Goal: Transaction & Acquisition: Purchase product/service

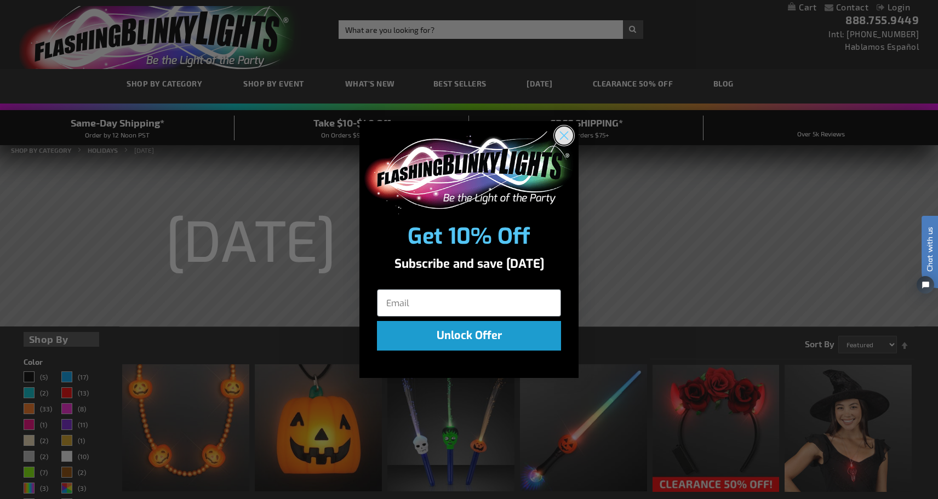
click at [563, 139] on circle "Close dialog" at bounding box center [564, 136] width 18 height 18
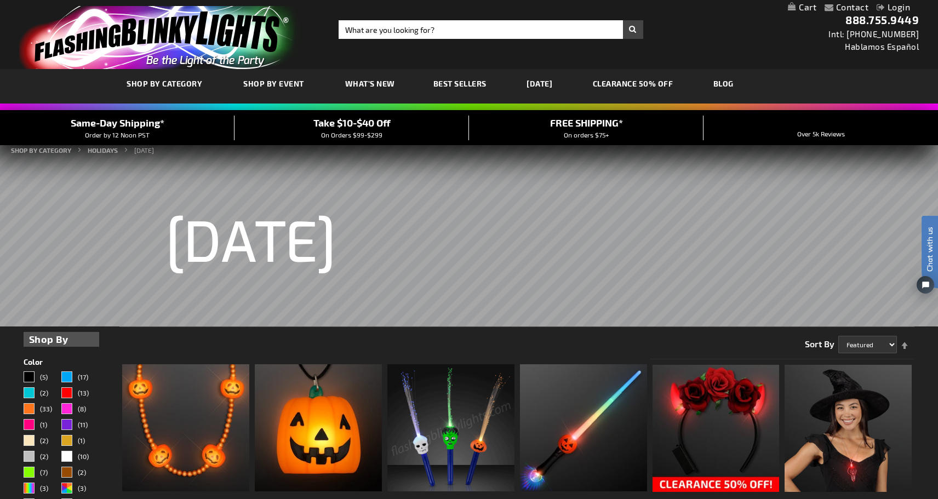
click at [543, 84] on link "[DATE]" at bounding box center [540, 83] width 42 height 37
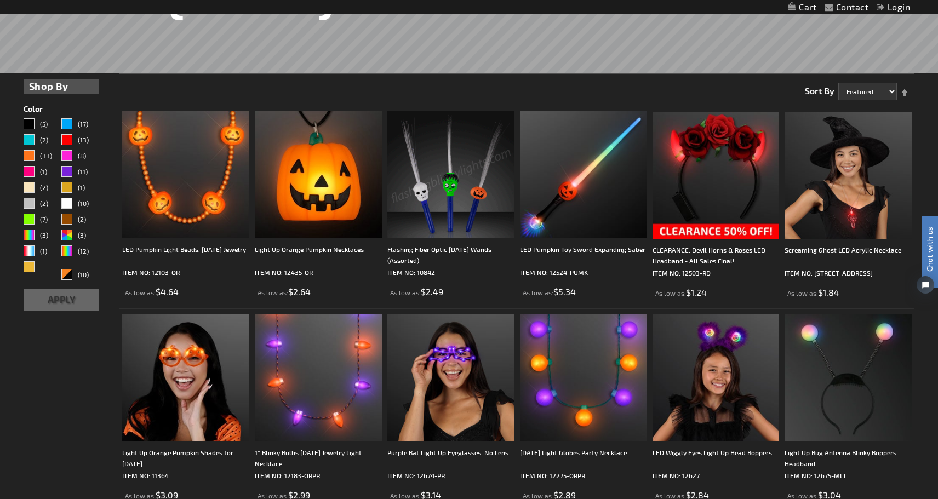
scroll to position [255, 0]
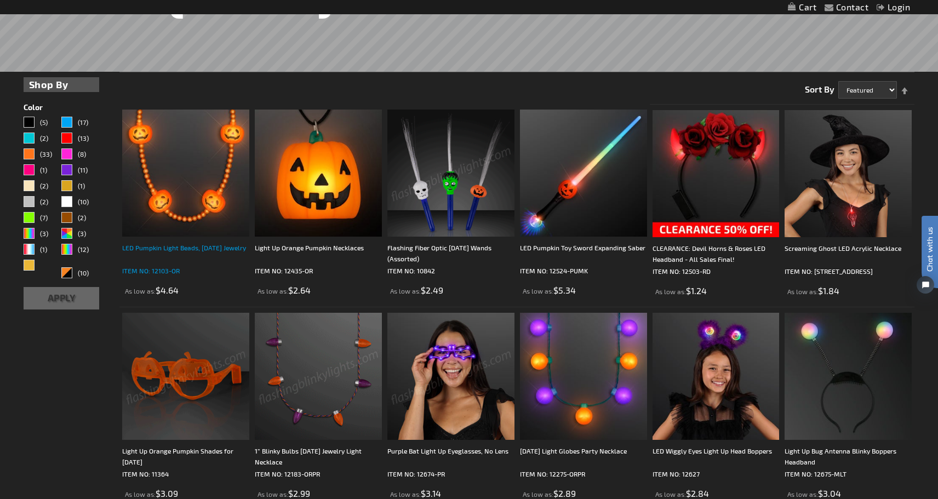
click at [168, 247] on div "LED Pumpkin Light Beads, [DATE] Jewelry" at bounding box center [185, 253] width 127 height 22
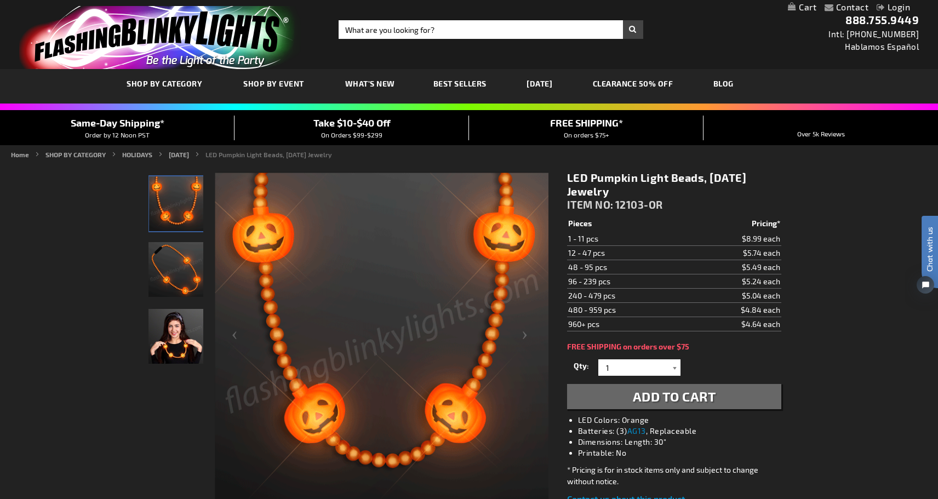
click at [677, 368] on div at bounding box center [675, 368] width 11 height 16
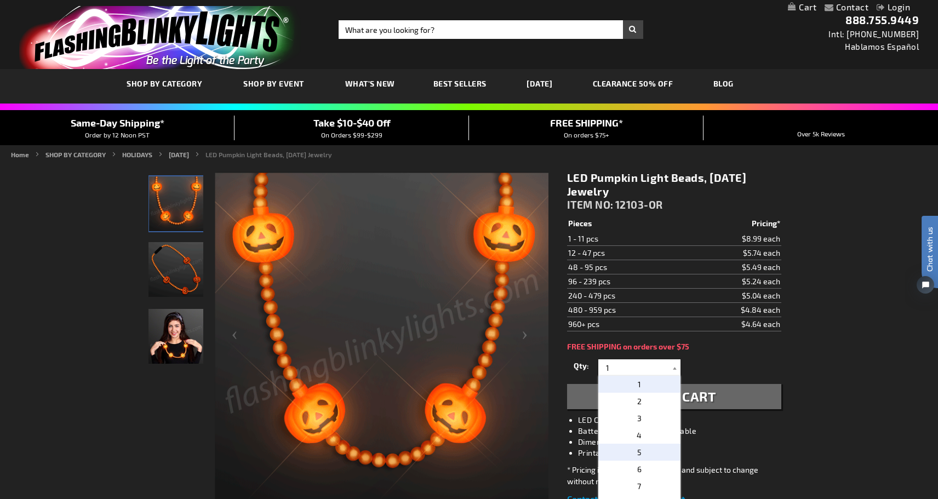
click at [641, 453] on p "5" at bounding box center [640, 452] width 82 height 17
type input "5"
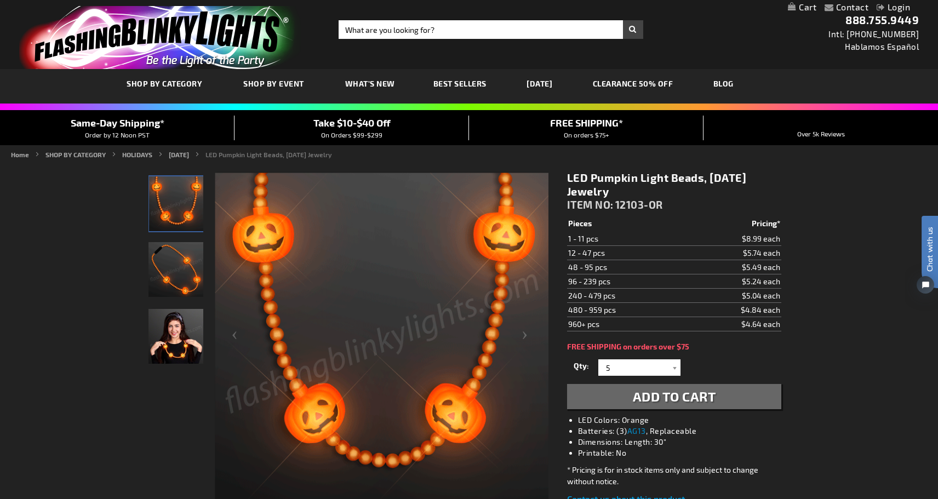
click at [643, 406] on button "Add to Cart" at bounding box center [674, 396] width 214 height 25
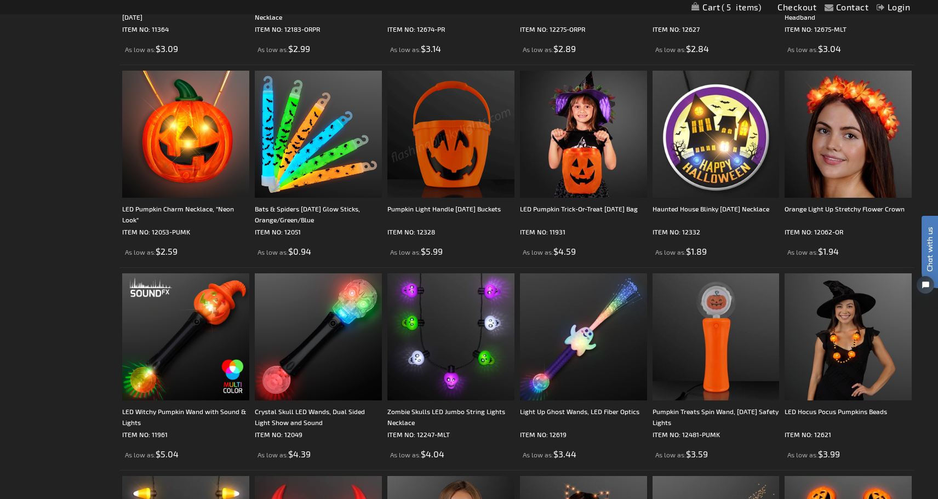
scroll to position [700, 0]
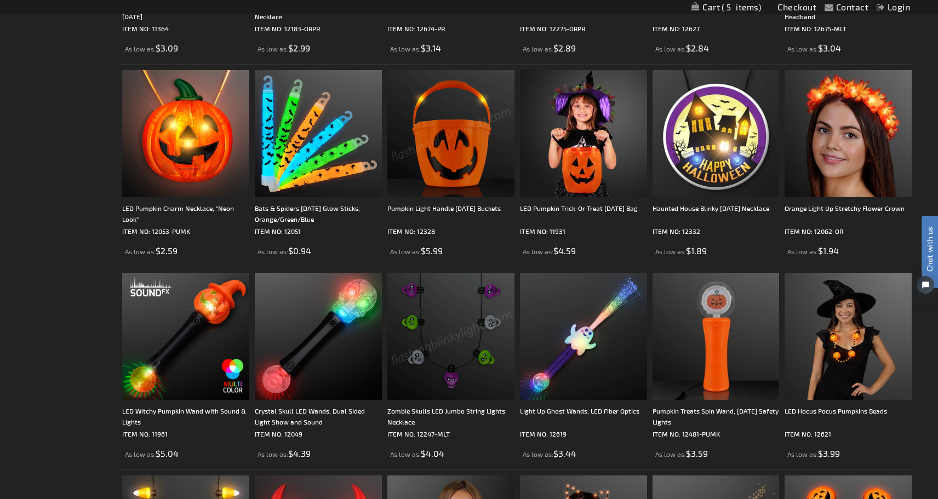
click at [420, 318] on img at bounding box center [451, 336] width 127 height 127
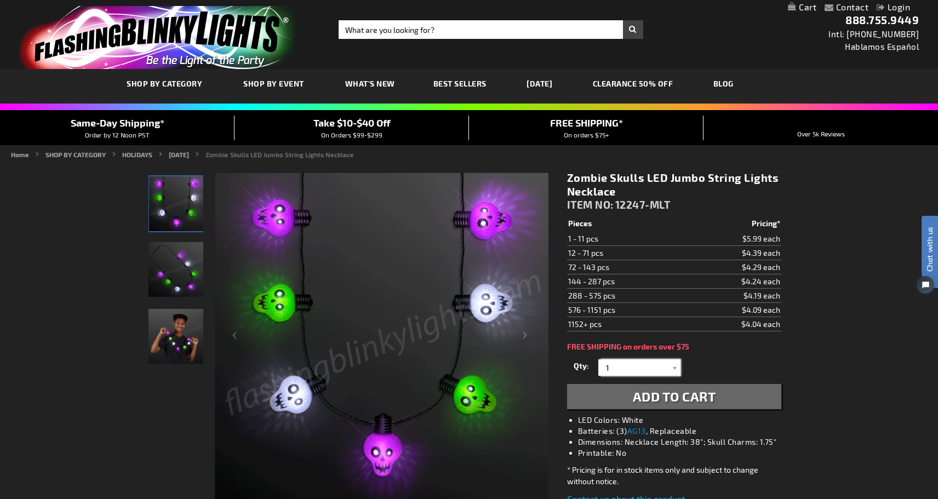
click at [614, 368] on input "1" at bounding box center [640, 368] width 79 height 16
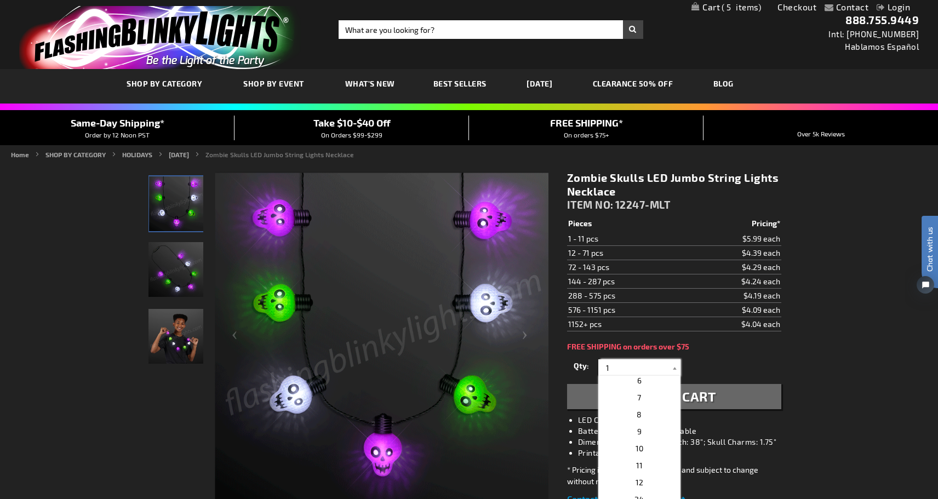
scroll to position [100, 0]
click at [636, 435] on span "10" at bounding box center [640, 437] width 8 height 9
type input "10"
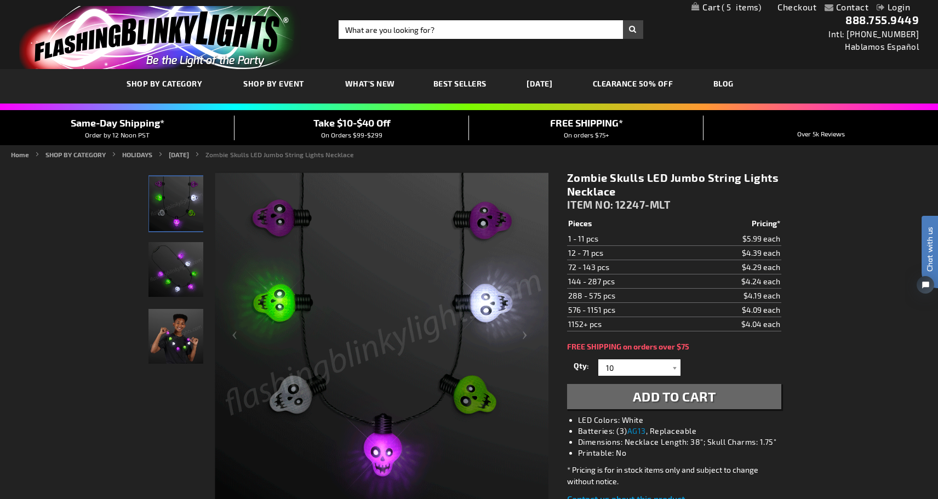
click at [660, 400] on span "Add to Cart" at bounding box center [674, 397] width 83 height 16
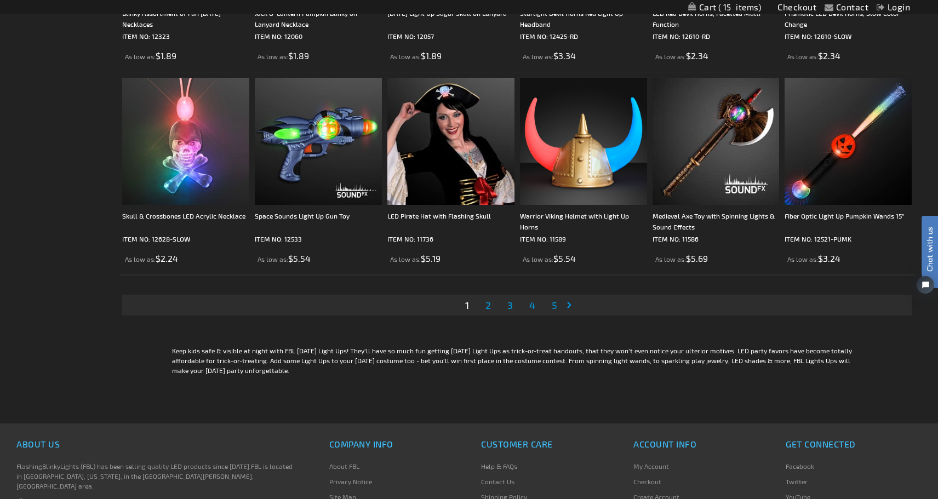
scroll to position [2116, 0]
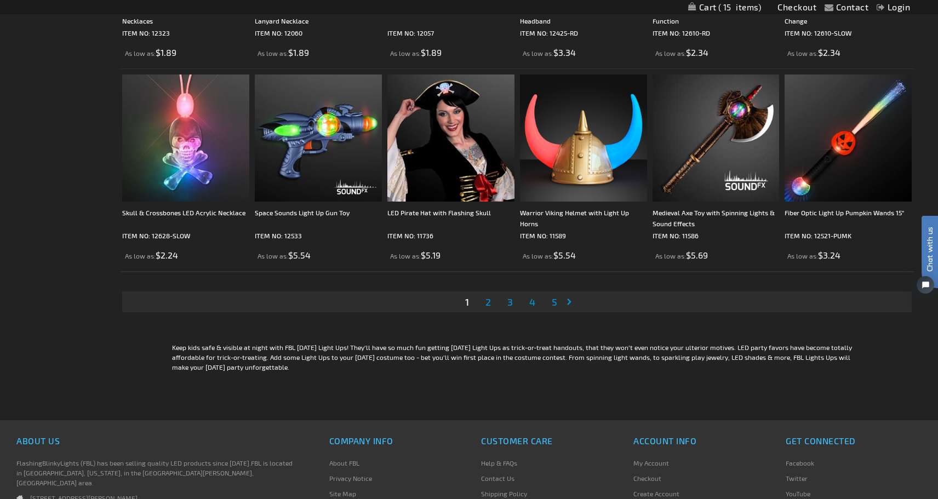
click at [488, 303] on span "2" at bounding box center [488, 302] width 5 height 12
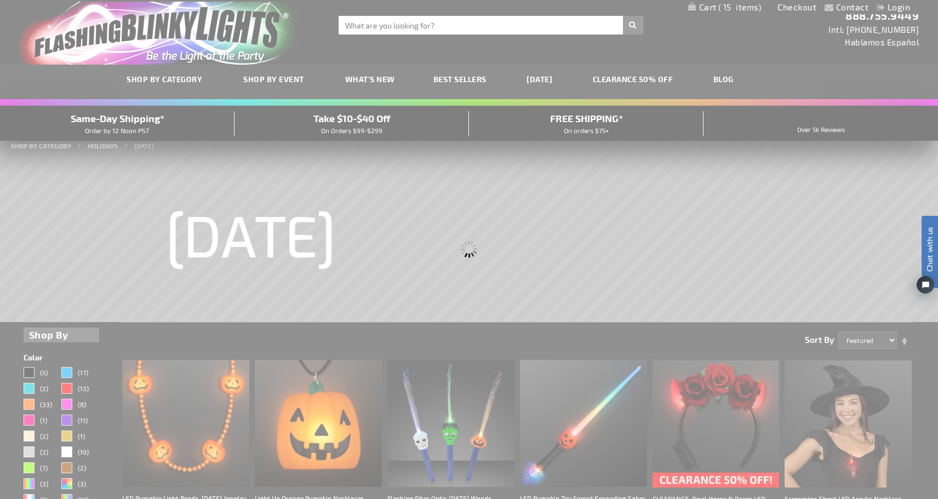
scroll to position [0, 0]
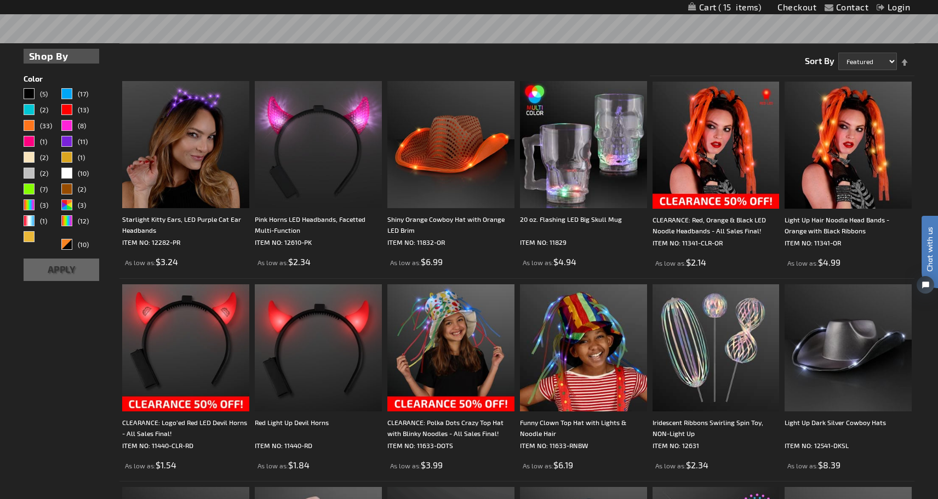
scroll to position [267, 0]
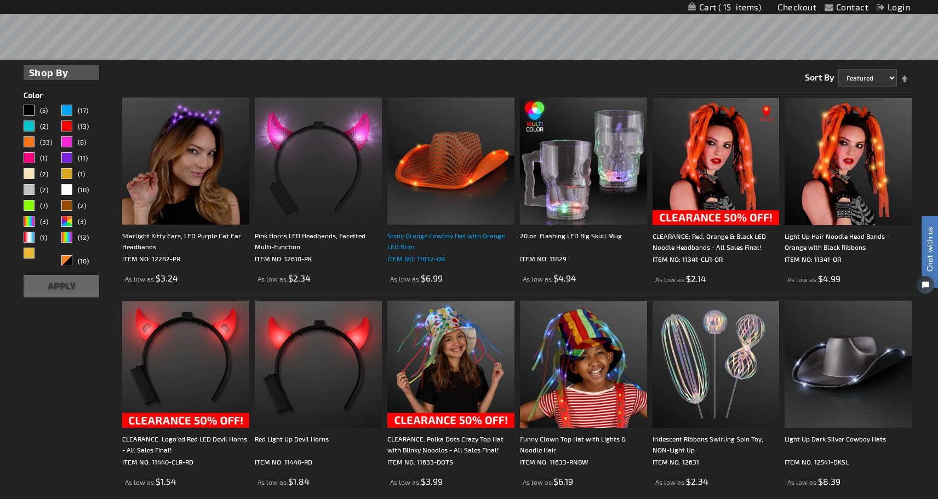
click at [437, 238] on div "Shiny Orange Cowboy Hat with Orange LED Brim" at bounding box center [451, 241] width 127 height 22
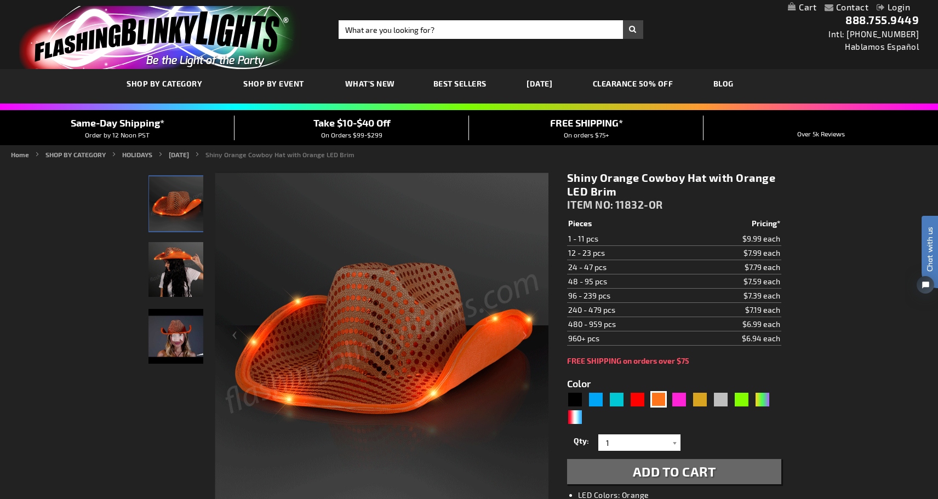
click at [175, 269] on img "Woman wearing Light Up Shiny Orange Cowboy LED Hat" at bounding box center [176, 269] width 55 height 55
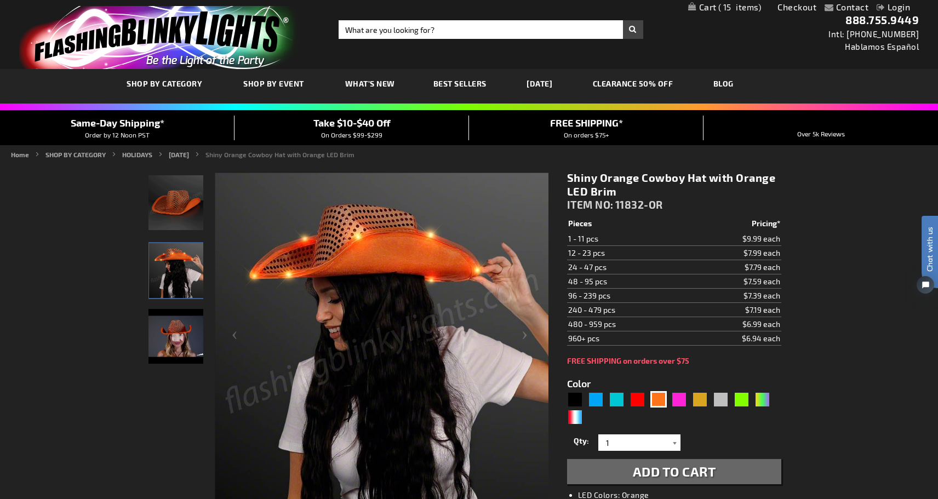
click at [675, 443] on div at bounding box center [675, 443] width 11 height 16
click at [645, 479] on p "2" at bounding box center [640, 476] width 82 height 17
type input "2"
click at [651, 470] on span "Add to Cart" at bounding box center [674, 472] width 83 height 16
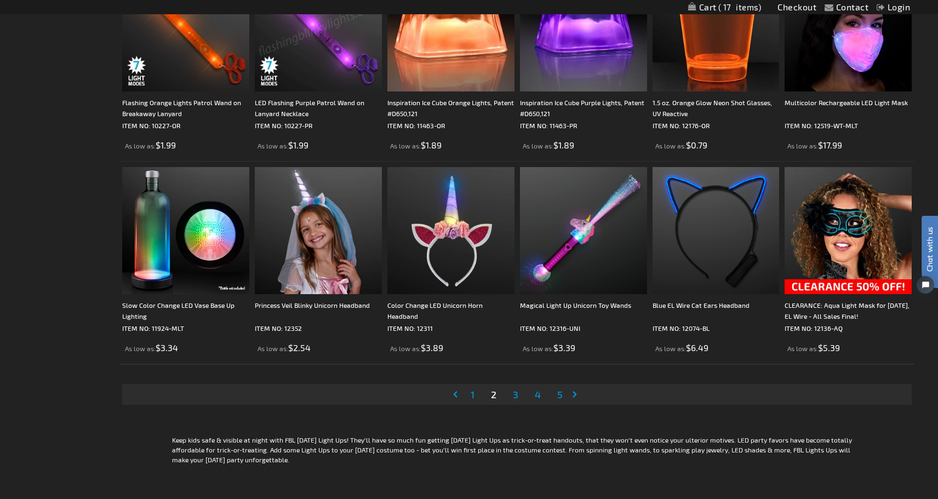
scroll to position [2025, 0]
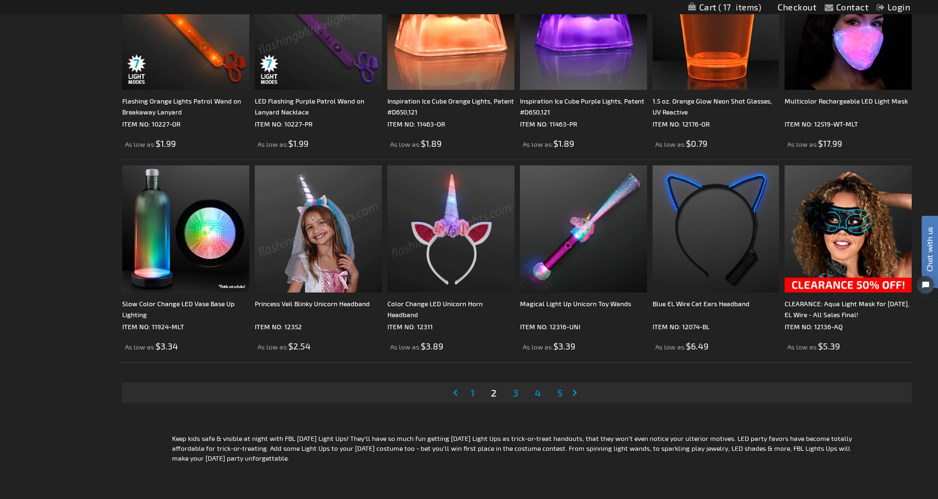
click at [516, 392] on span "3" at bounding box center [515, 393] width 5 height 12
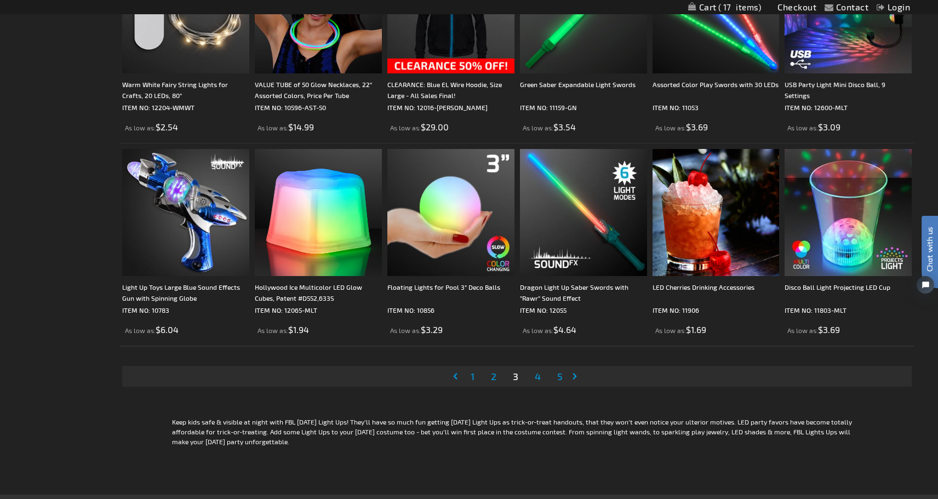
scroll to position [2043, 0]
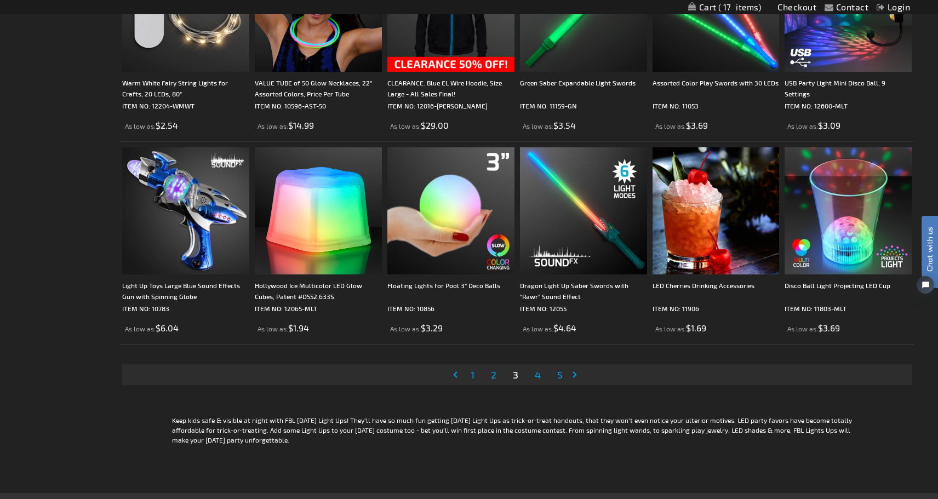
click at [539, 375] on span "4" at bounding box center [538, 375] width 6 height 12
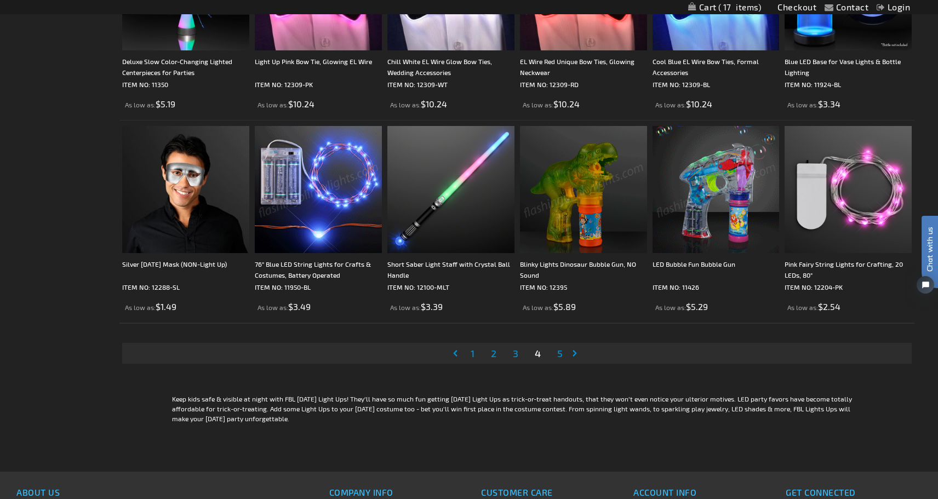
scroll to position [2066, 0]
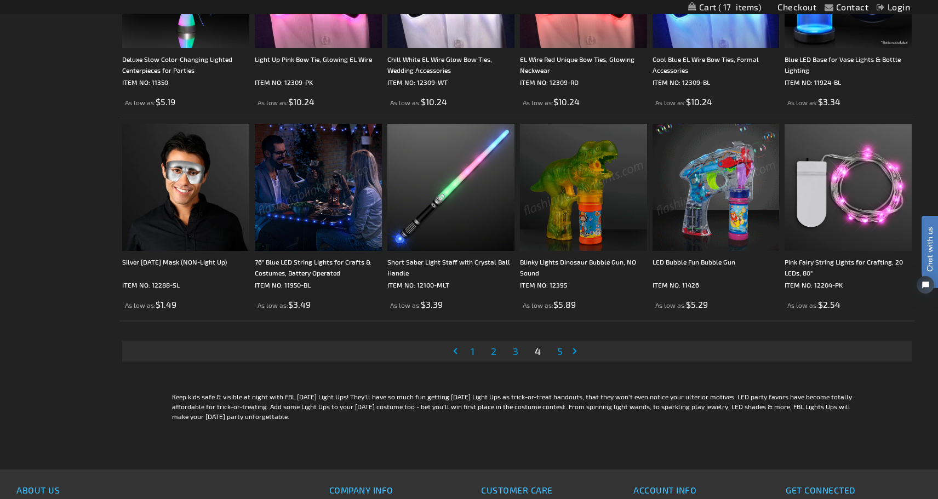
click at [560, 354] on span "5" at bounding box center [559, 351] width 5 height 12
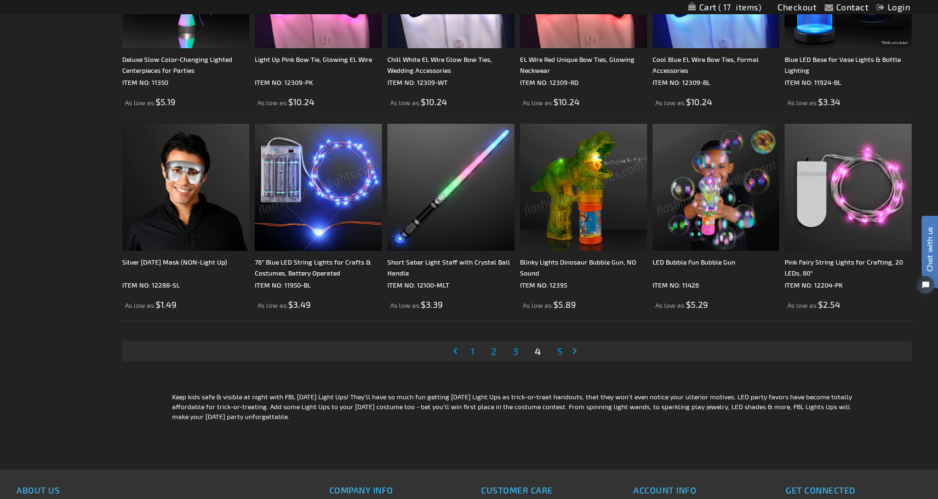
click at [0, 0] on div "Please wait..." at bounding box center [0, 0] width 0 height 0
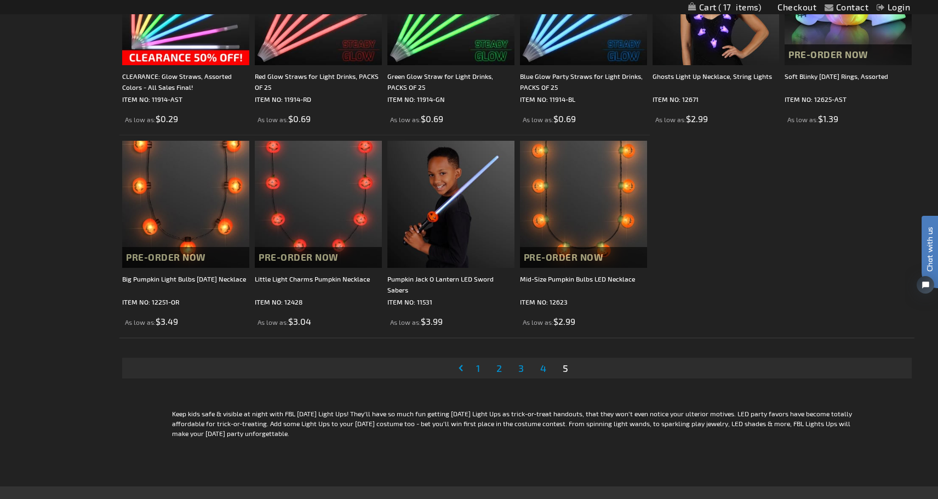
scroll to position [1240, 0]
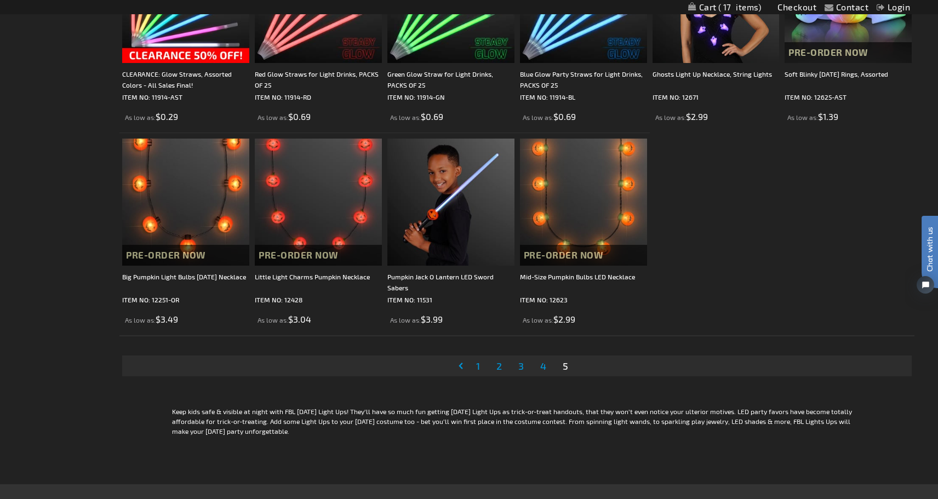
click at [480, 364] on span "1" at bounding box center [478, 366] width 4 height 12
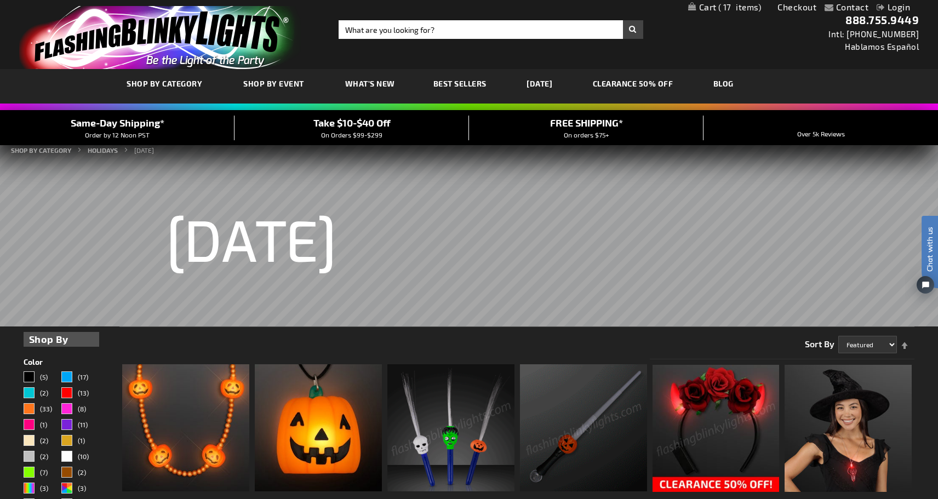
click at [727, 5] on span "17" at bounding box center [740, 7] width 43 height 10
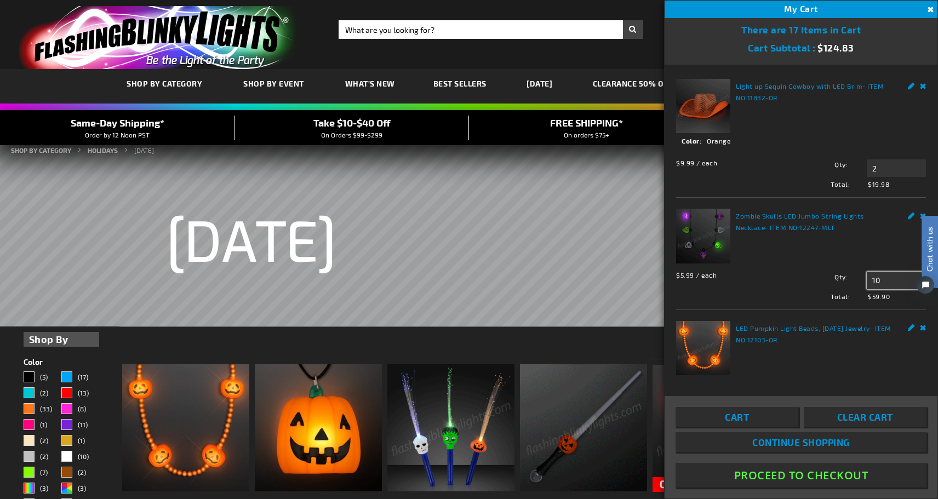
drag, startPoint x: 887, startPoint y: 281, endPoint x: 869, endPoint y: 281, distance: 18.1
click at [869, 281] on input "10" at bounding box center [896, 281] width 59 height 18
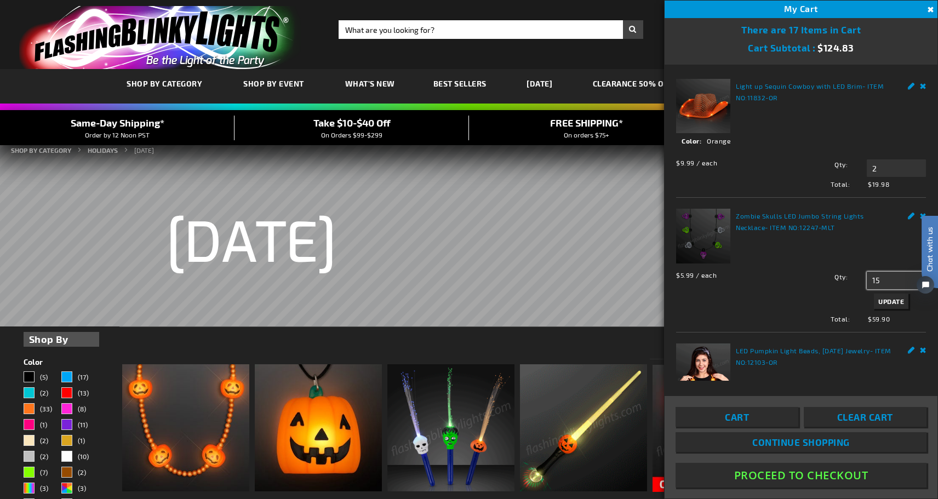
type input "15"
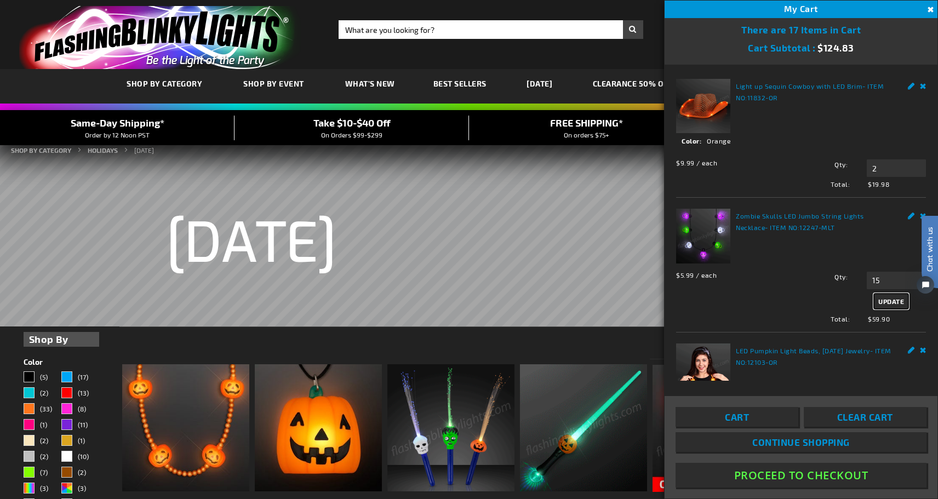
click at [890, 301] on span "Update" at bounding box center [892, 302] width 26 height 8
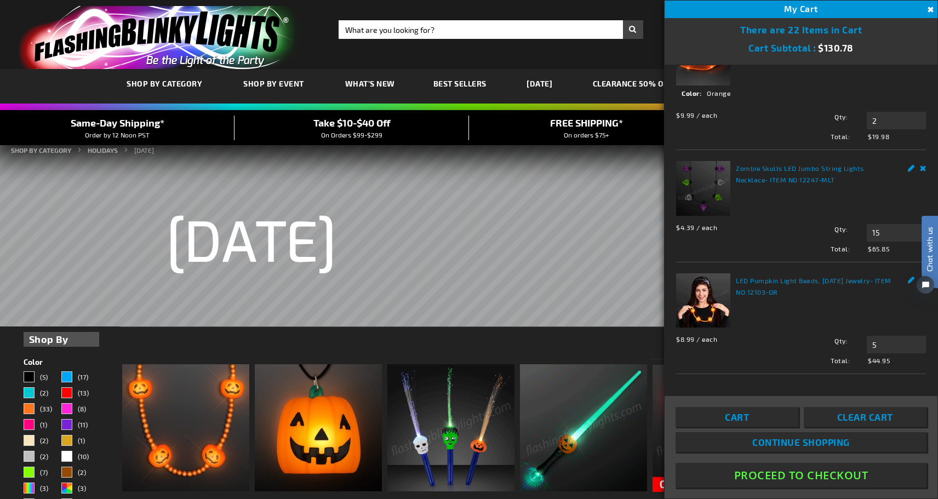
scroll to position [52, 0]
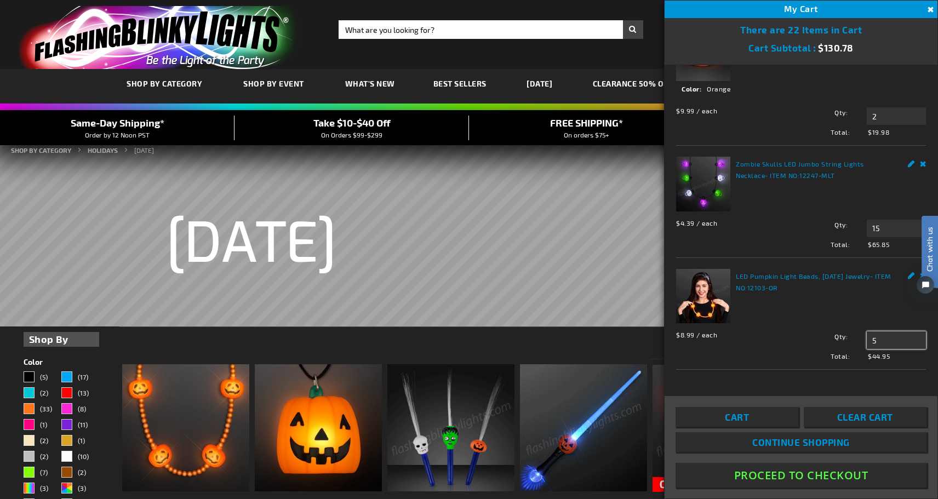
drag, startPoint x: 881, startPoint y: 344, endPoint x: 852, endPoint y: 344, distance: 29.1
click at [852, 344] on div "Qty 5 Update" at bounding box center [858, 341] width 138 height 18
type input "15"
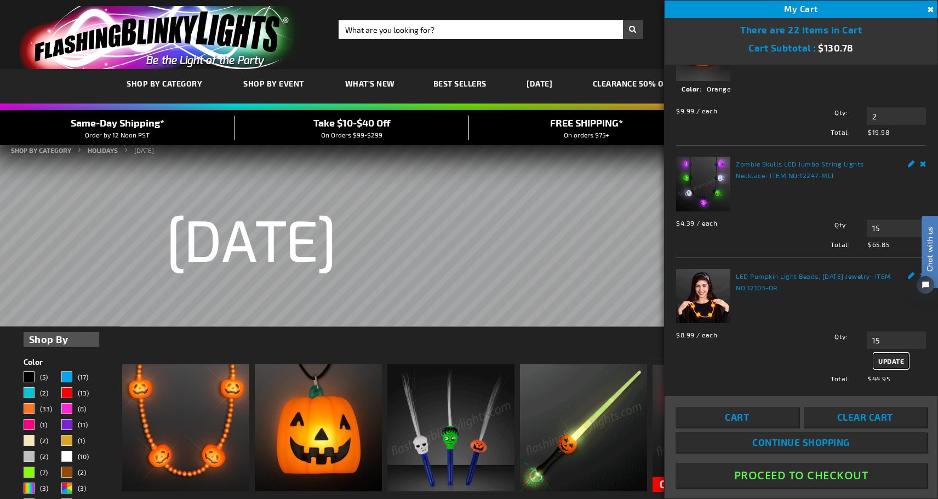
click at [893, 363] on span "Update" at bounding box center [892, 361] width 26 height 8
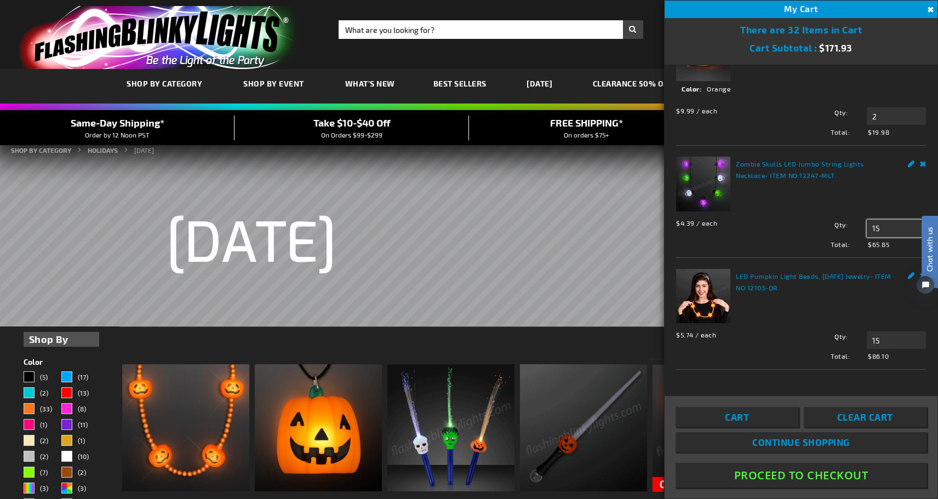
click at [882, 230] on input "15" at bounding box center [896, 229] width 59 height 18
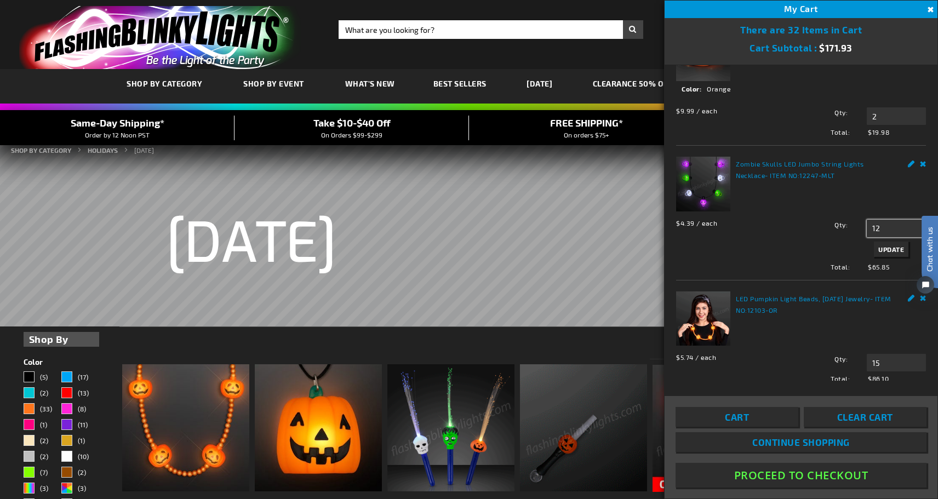
type input "12"
click at [885, 366] on input "15" at bounding box center [896, 363] width 59 height 18
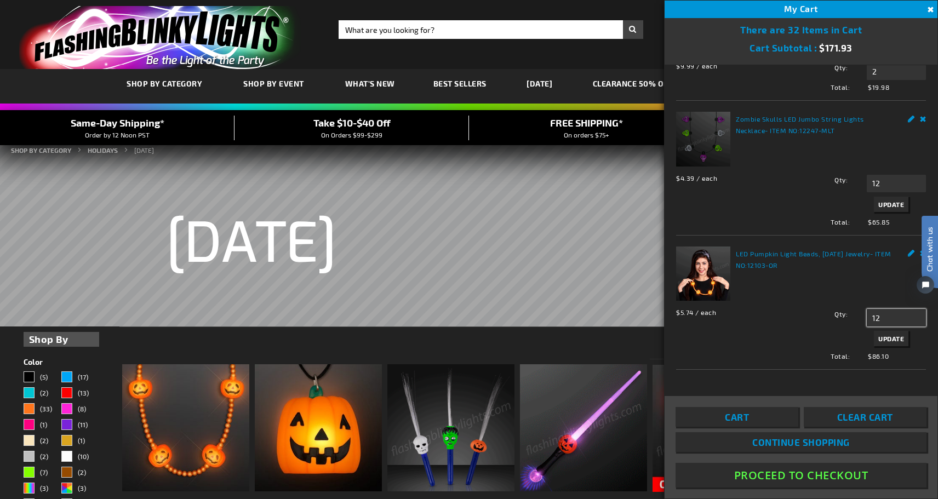
type input "12"
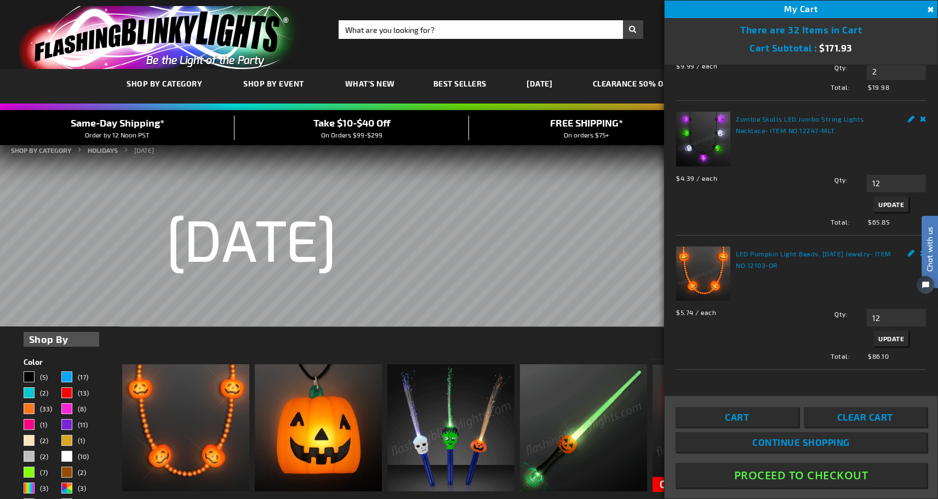
click at [777, 376] on div "Light up Sequin Cowboy with LED Brim - ITEM NO: 11832-OR See Details Options De…" at bounding box center [801, 223] width 273 height 317
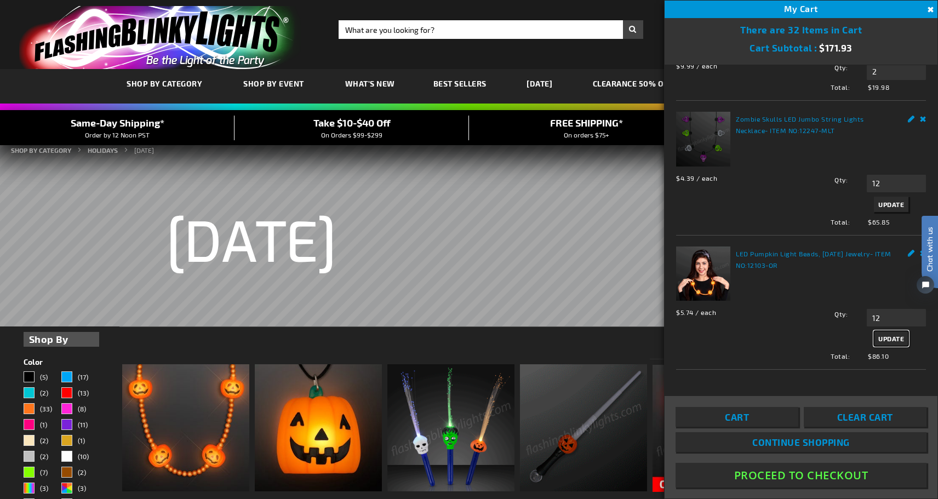
click at [891, 339] on span "Update" at bounding box center [892, 339] width 26 height 8
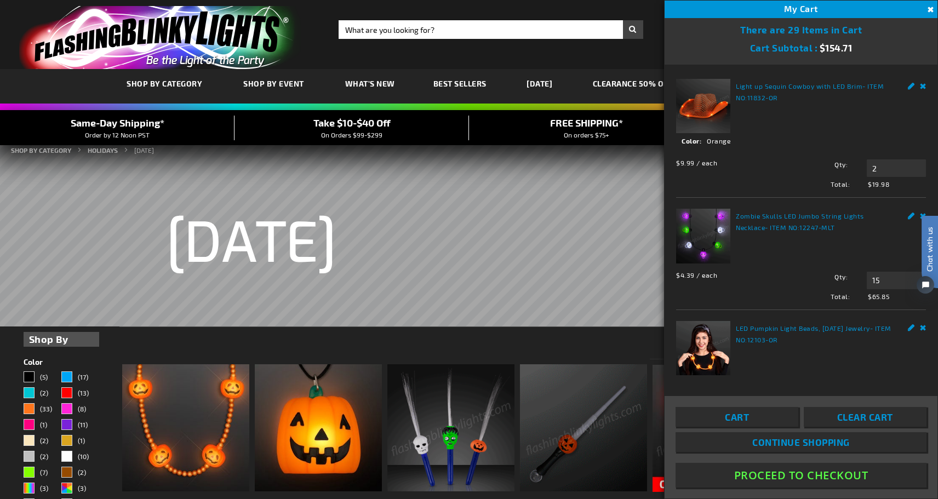
scroll to position [52, 0]
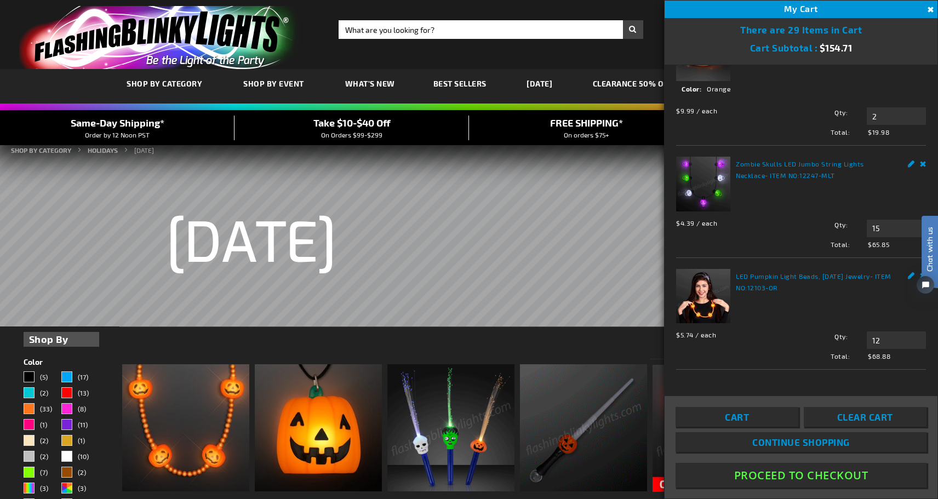
click at [783, 474] on button "Proceed To Checkout" at bounding box center [801, 475] width 251 height 25
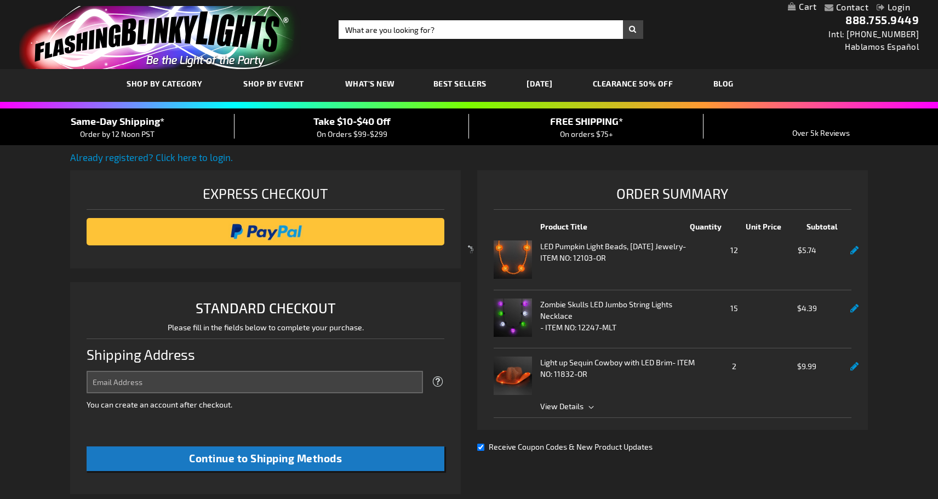
select select "US"
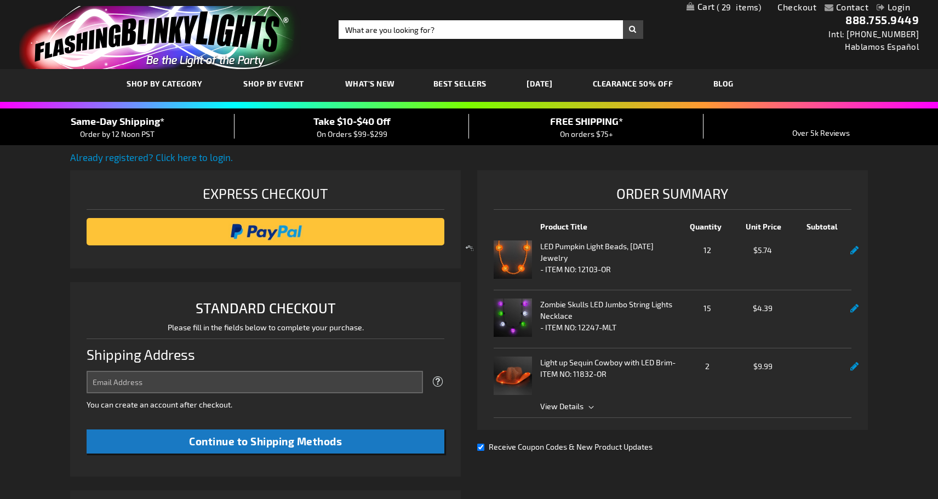
select select "US"
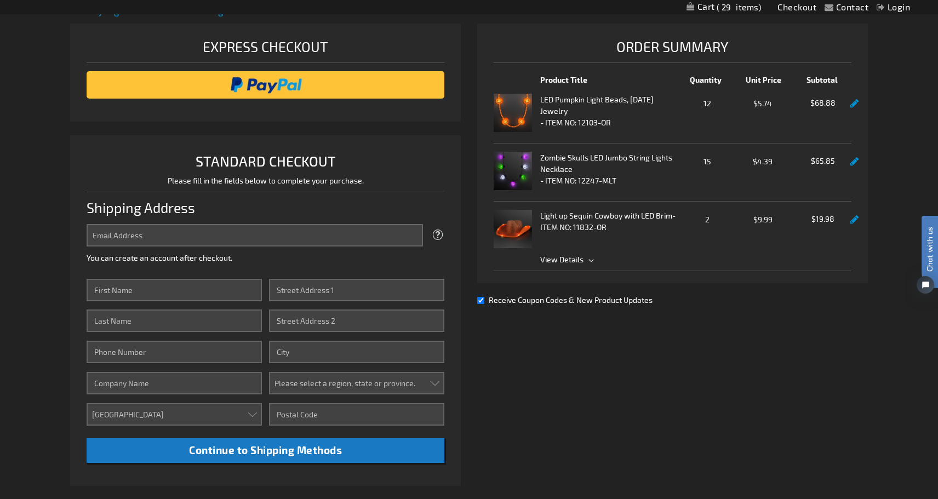
scroll to position [145, 0]
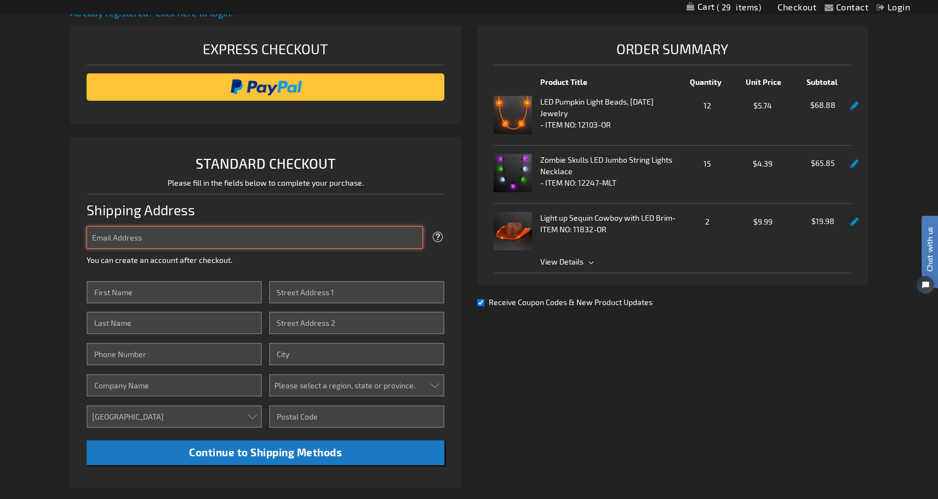
click at [200, 237] on input "Email Address" at bounding box center [255, 237] width 337 height 22
type input "[EMAIL_ADDRESS][DOMAIN_NAME]"
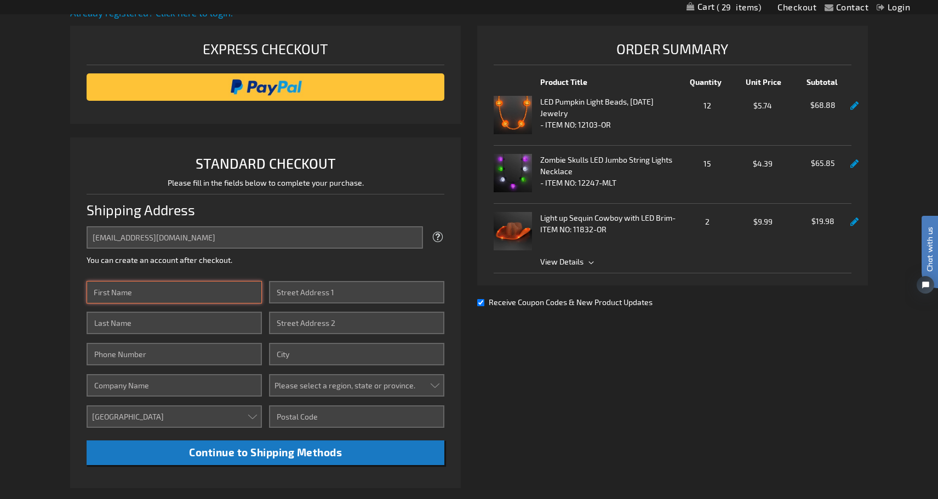
click at [190, 287] on input "First Name" at bounding box center [174, 292] width 175 height 22
type input "[PERSON_NAME]"
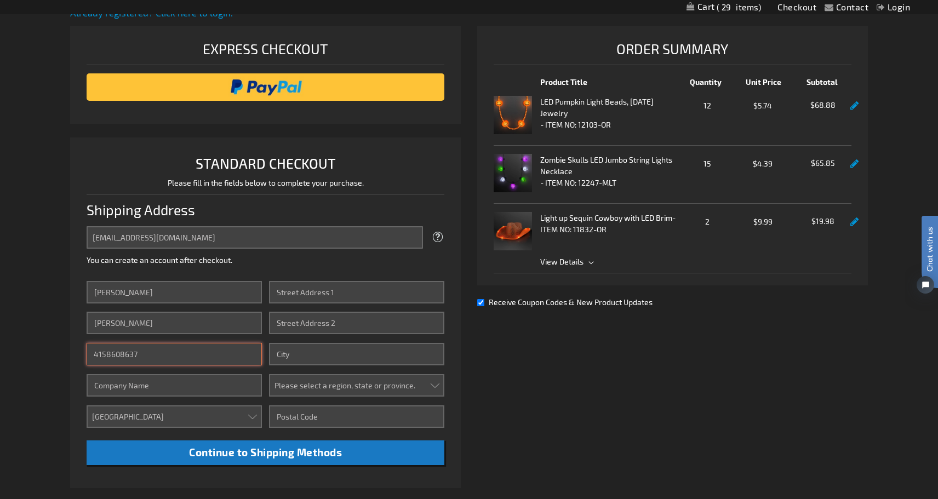
type input "4158608637"
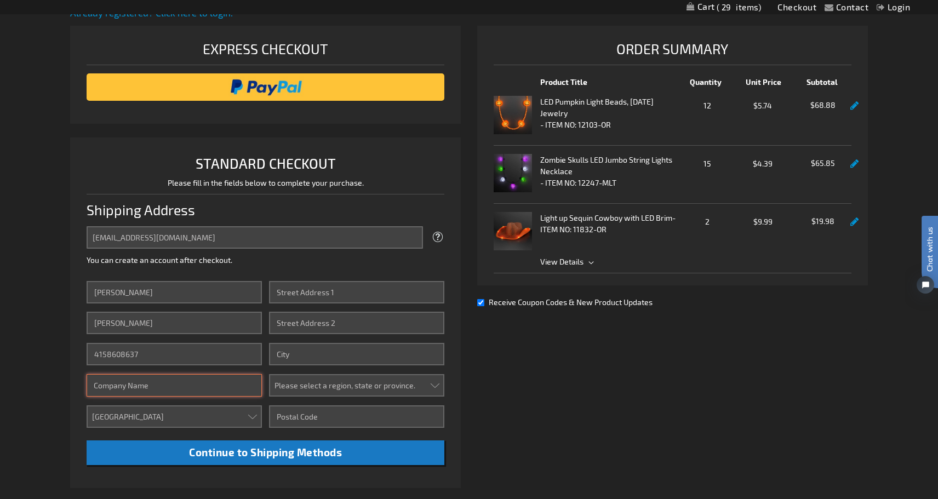
click at [132, 388] on input "Company" at bounding box center [174, 385] width 175 height 22
type input "[PERSON_NAME] Family Winery"
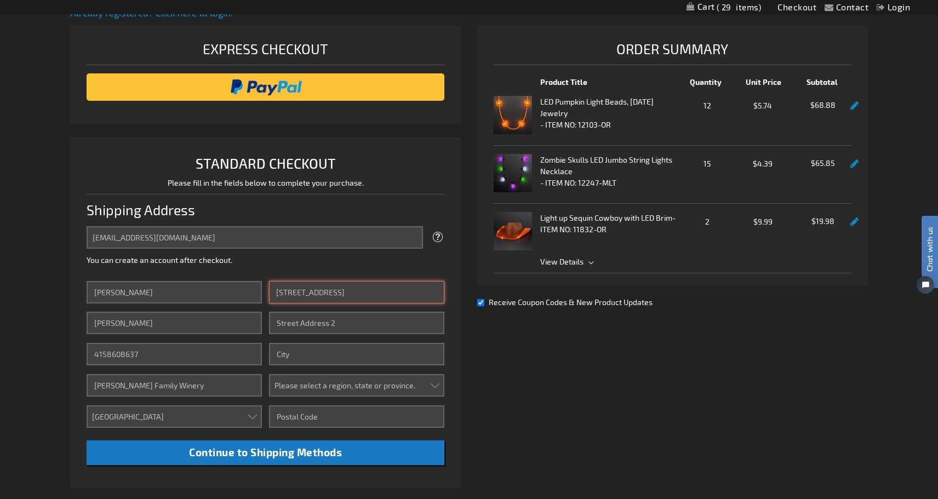
type input "[STREET_ADDRESS]"
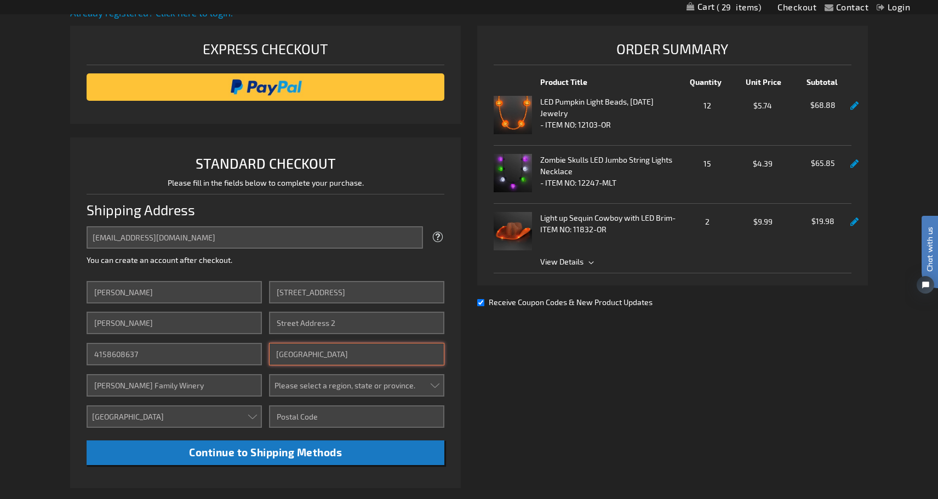
type input "Carmel Valley"
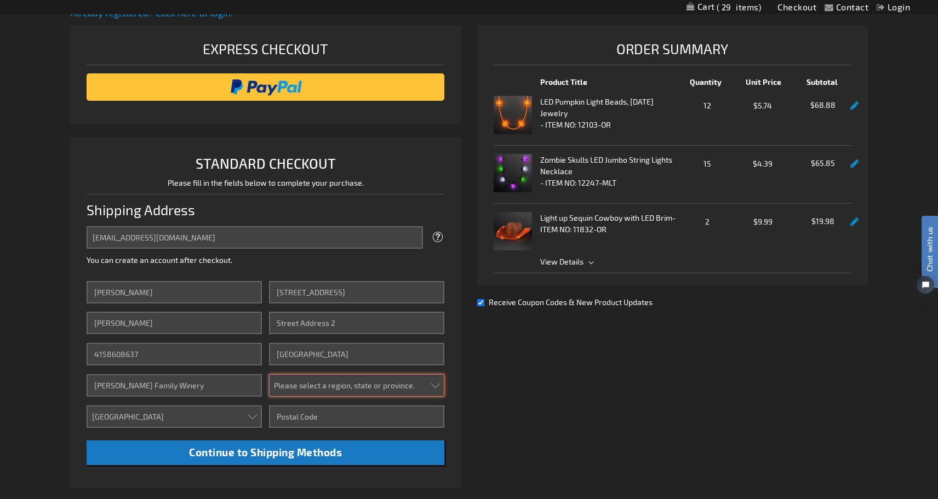
select select "12"
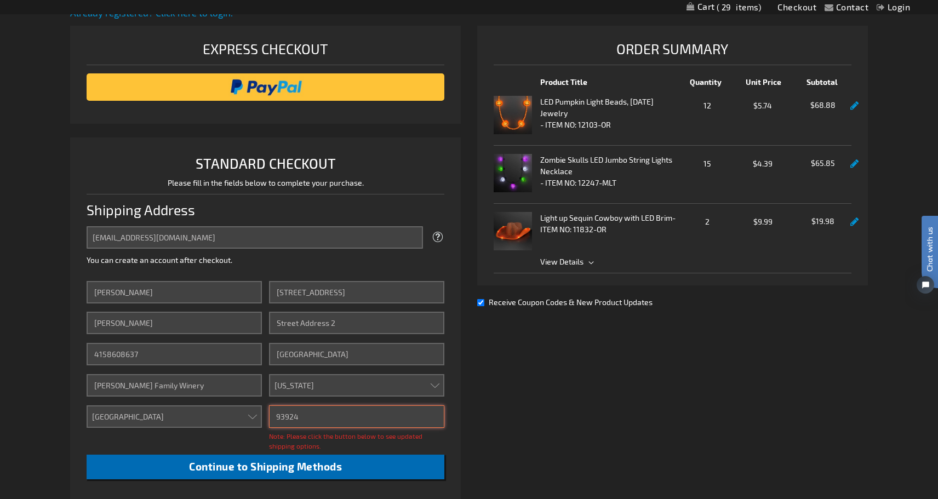
type input "93924"
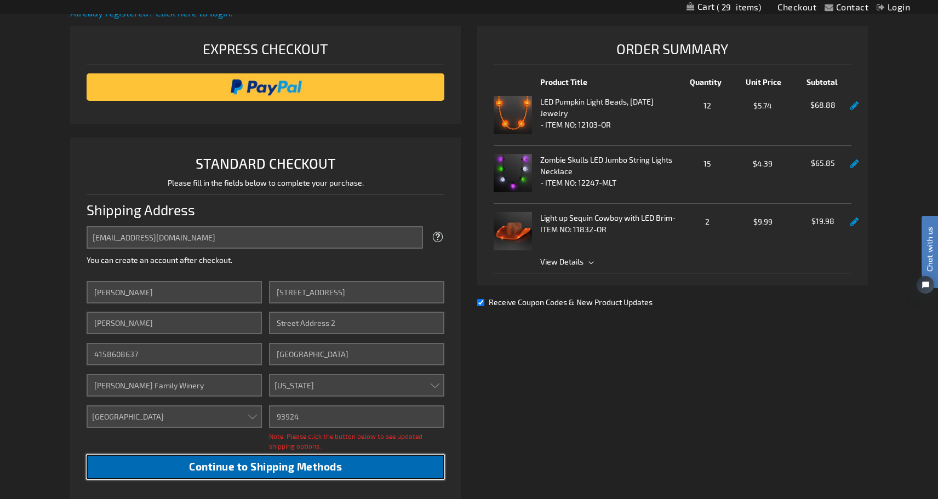
click at [195, 466] on span "Continue to Shipping Methods" at bounding box center [265, 466] width 153 height 13
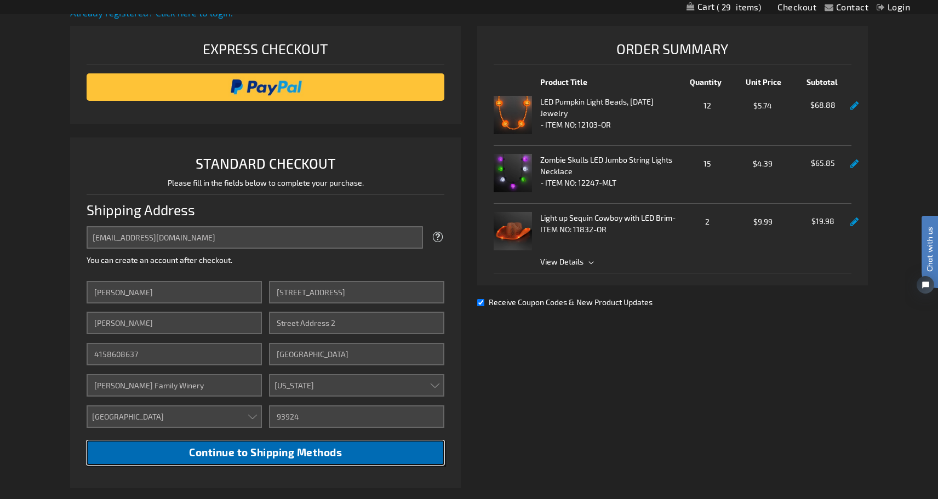
click at [196, 453] on span "Continue to Shipping Methods" at bounding box center [265, 452] width 153 height 13
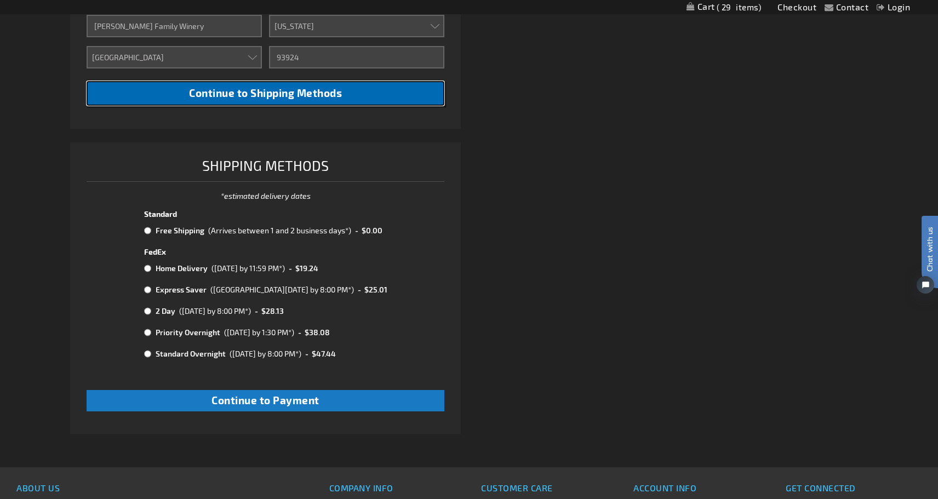
scroll to position [514, 0]
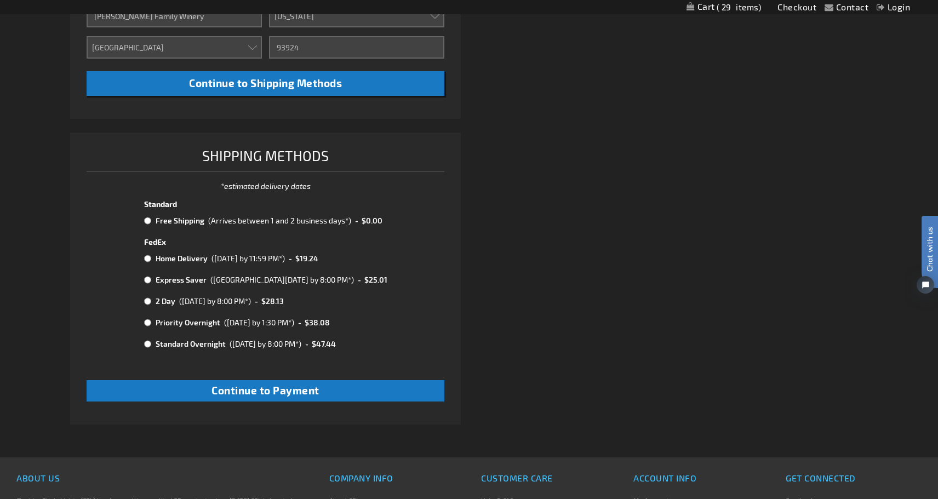
click at [146, 221] on input "radio" at bounding box center [147, 221] width 7 height 9
radio input "true"
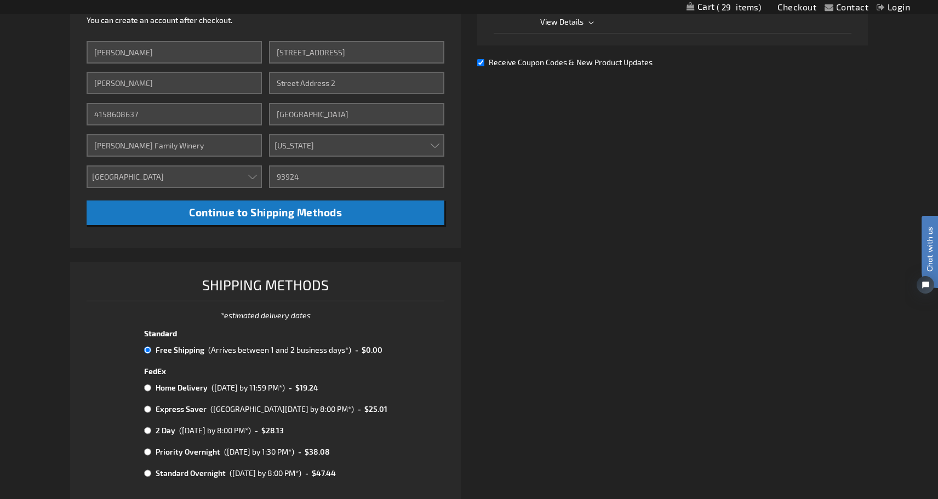
scroll to position [386, 0]
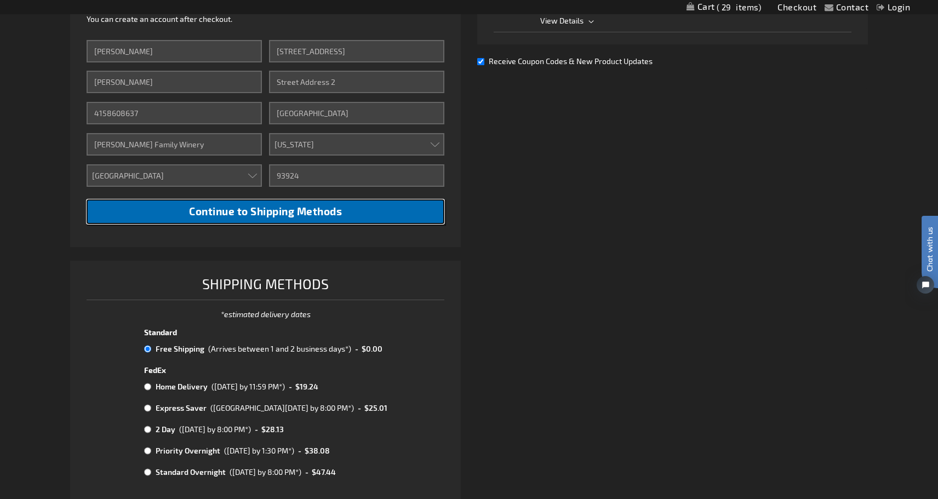
click at [235, 212] on span "Continue to Shipping Methods" at bounding box center [265, 211] width 153 height 13
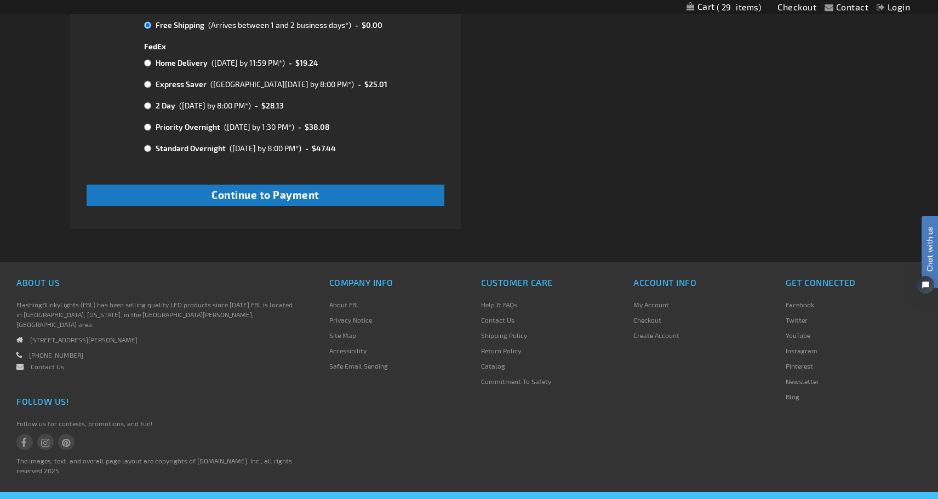
scroll to position [712, 0]
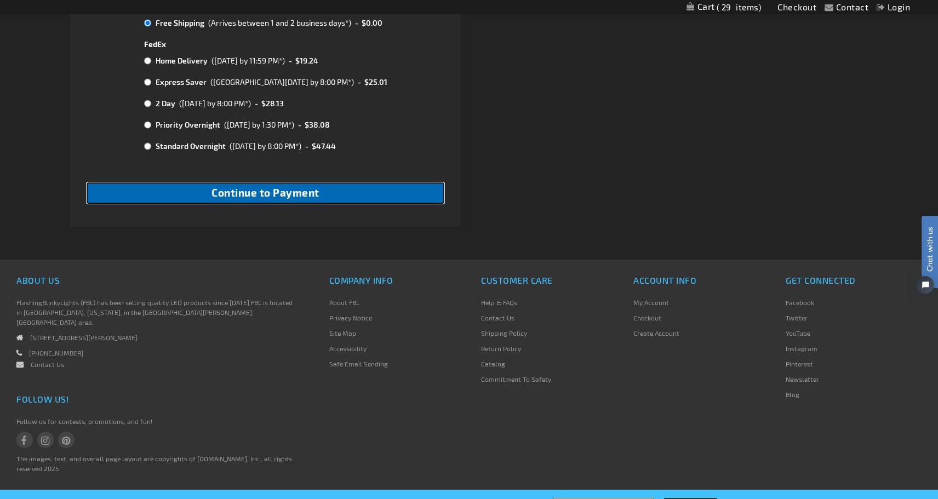
click at [279, 189] on span "Continue to Payment" at bounding box center [266, 192] width 108 height 13
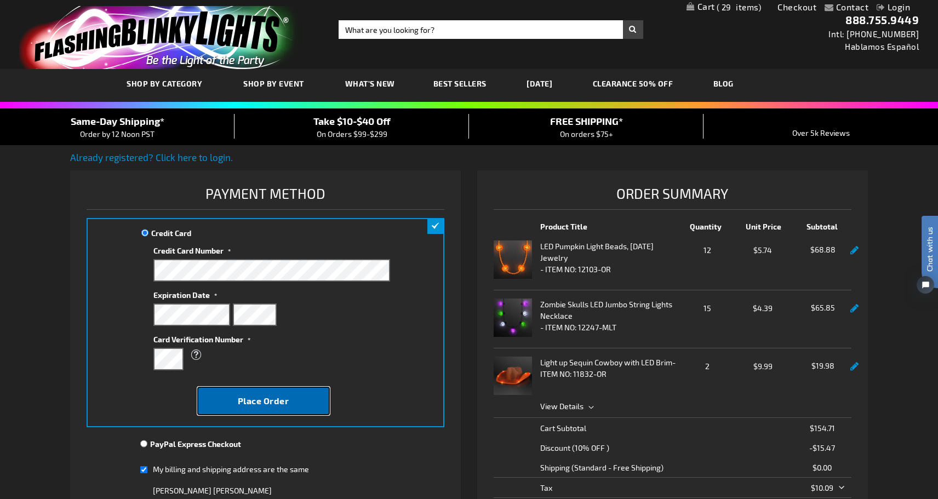
click at [297, 402] on button "Place Order" at bounding box center [263, 401] width 133 height 29
